Goal: Transaction & Acquisition: Purchase product/service

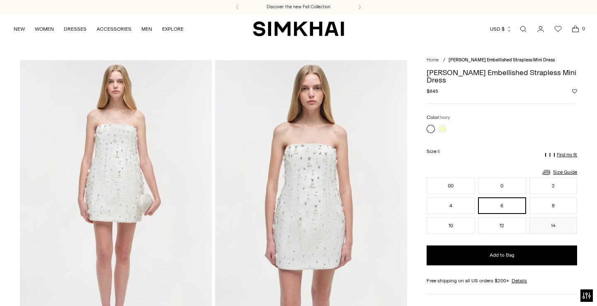
click at [114, 162] on img at bounding box center [116, 204] width 192 height 288
click at [114, 162] on img at bounding box center [115, 204] width 192 height 288
